Goal: Register for event/course

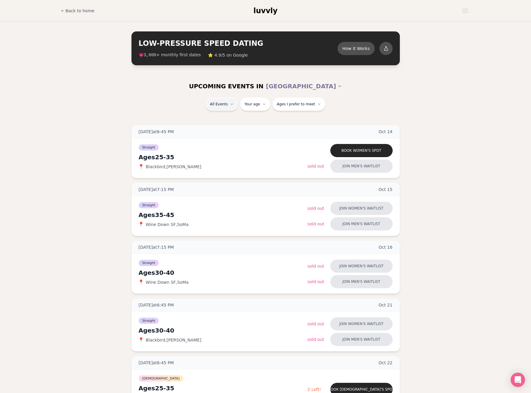
click at [212, 122] on span "Straight" at bounding box center [211, 120] width 17 height 6
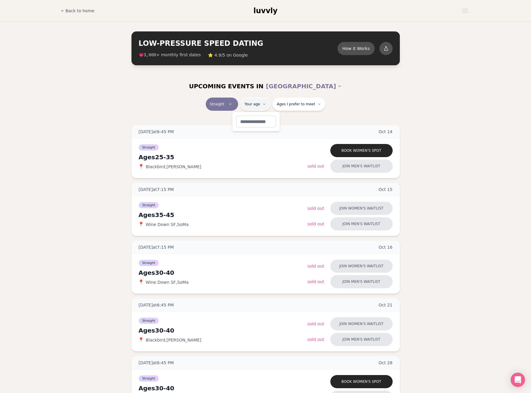
type input "**"
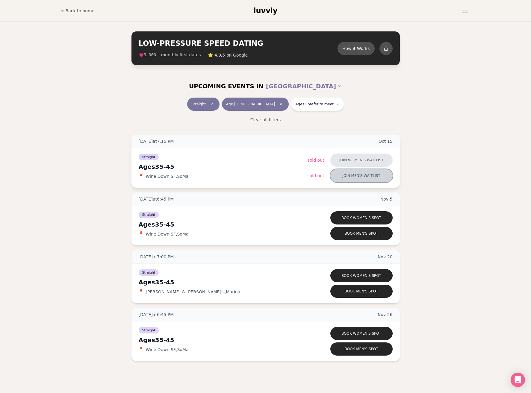
click at [366, 176] on button "Join men's waitlist" at bounding box center [361, 175] width 62 height 13
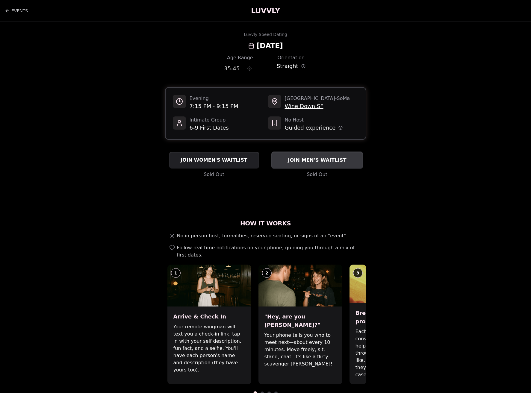
click at [291, 162] on span "JOIN MEN'S WAITLIST" at bounding box center [316, 160] width 61 height 7
